Goal: Task Accomplishment & Management: Use online tool/utility

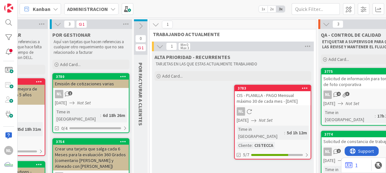
scroll to position [0, 126]
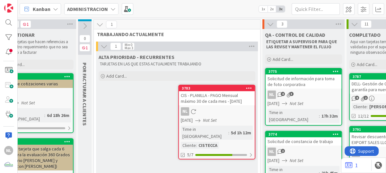
click at [228, 114] on div "NL" at bounding box center [217, 111] width 76 height 8
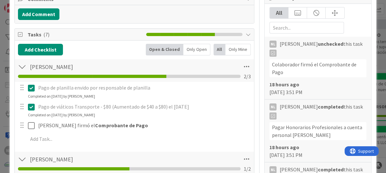
scroll to position [129, 0]
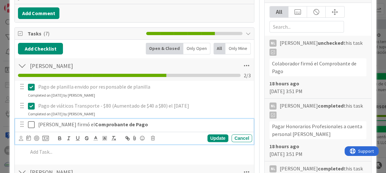
click at [30, 125] on icon at bounding box center [31, 124] width 7 height 8
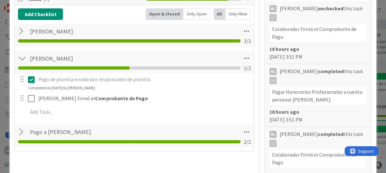
scroll to position [193, 0]
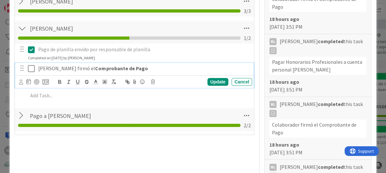
click at [29, 67] on icon at bounding box center [31, 69] width 7 height 8
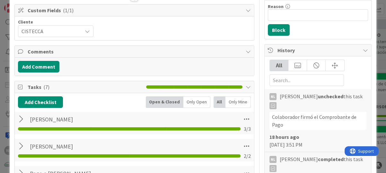
scroll to position [64, 0]
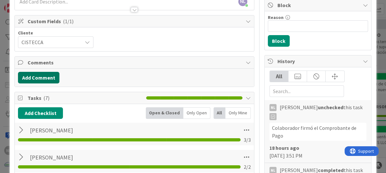
click at [33, 79] on button "Add Comment" at bounding box center [38, 78] width 41 height 12
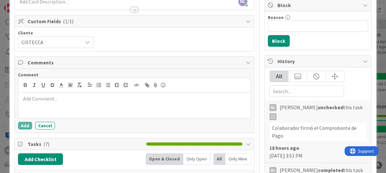
click at [46, 99] on p at bounding box center [134, 98] width 227 height 7
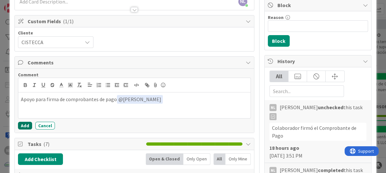
click at [20, 124] on button "Add" at bounding box center [25, 125] width 14 height 8
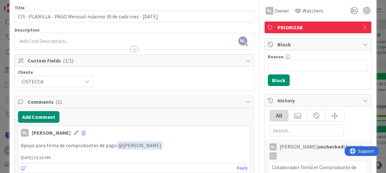
scroll to position [0, 0]
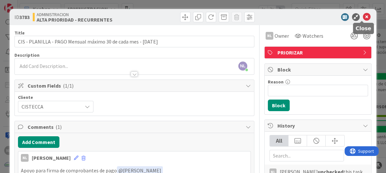
click at [363, 18] on icon at bounding box center [367, 17] width 8 height 8
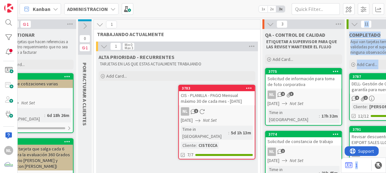
drag, startPoint x: 218, startPoint y: 85, endPoint x: 280, endPoint y: 80, distance: 62.6
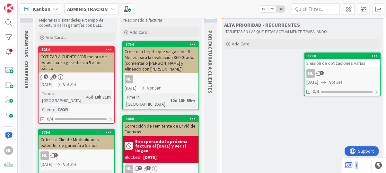
scroll to position [64, 0]
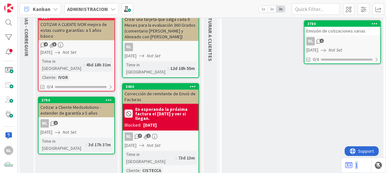
click at [69, 58] on div "Time in [GEOGRAPHIC_DATA]" at bounding box center [61, 65] width 43 height 14
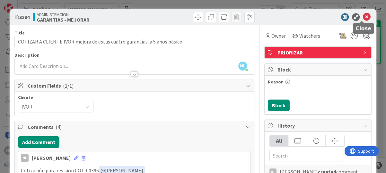
click at [363, 18] on icon at bounding box center [367, 17] width 8 height 8
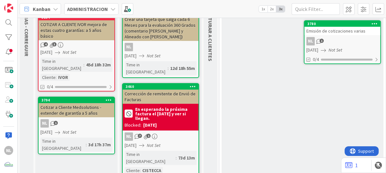
click at [78, 119] on div "NL 1" at bounding box center [77, 123] width 76 height 8
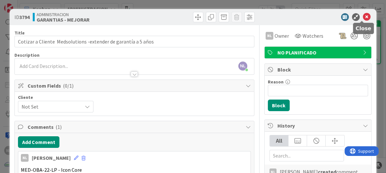
click at [364, 17] on icon at bounding box center [367, 17] width 8 height 8
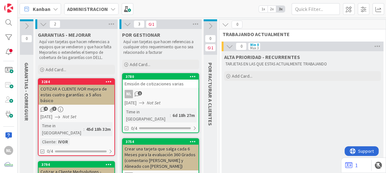
click at [227, 23] on icon at bounding box center [225, 24] width 7 height 7
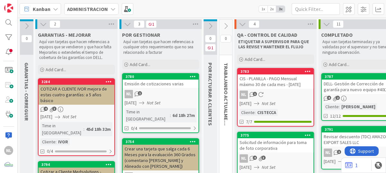
scroll to position [32, 0]
